Goal: Task Accomplishment & Management: Manage account settings

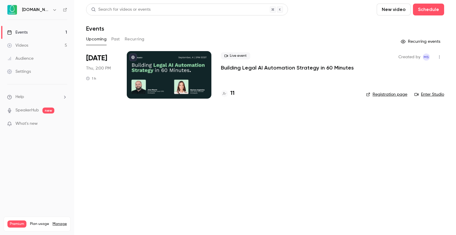
click at [262, 68] on p "Building Legal AI Automation Strategy in 60 Minutes" at bounding box center [287, 67] width 133 height 7
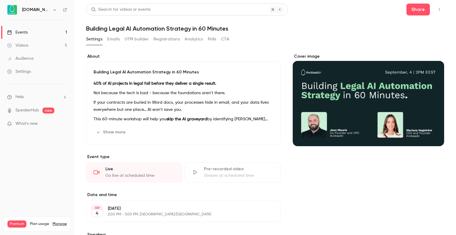
click at [169, 39] on button "Registrations" at bounding box center [167, 39] width 26 height 10
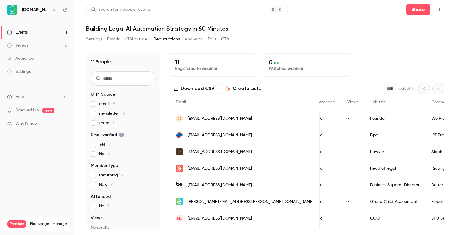
scroll to position [0, 150]
